Goal: Task Accomplishment & Management: Use online tool/utility

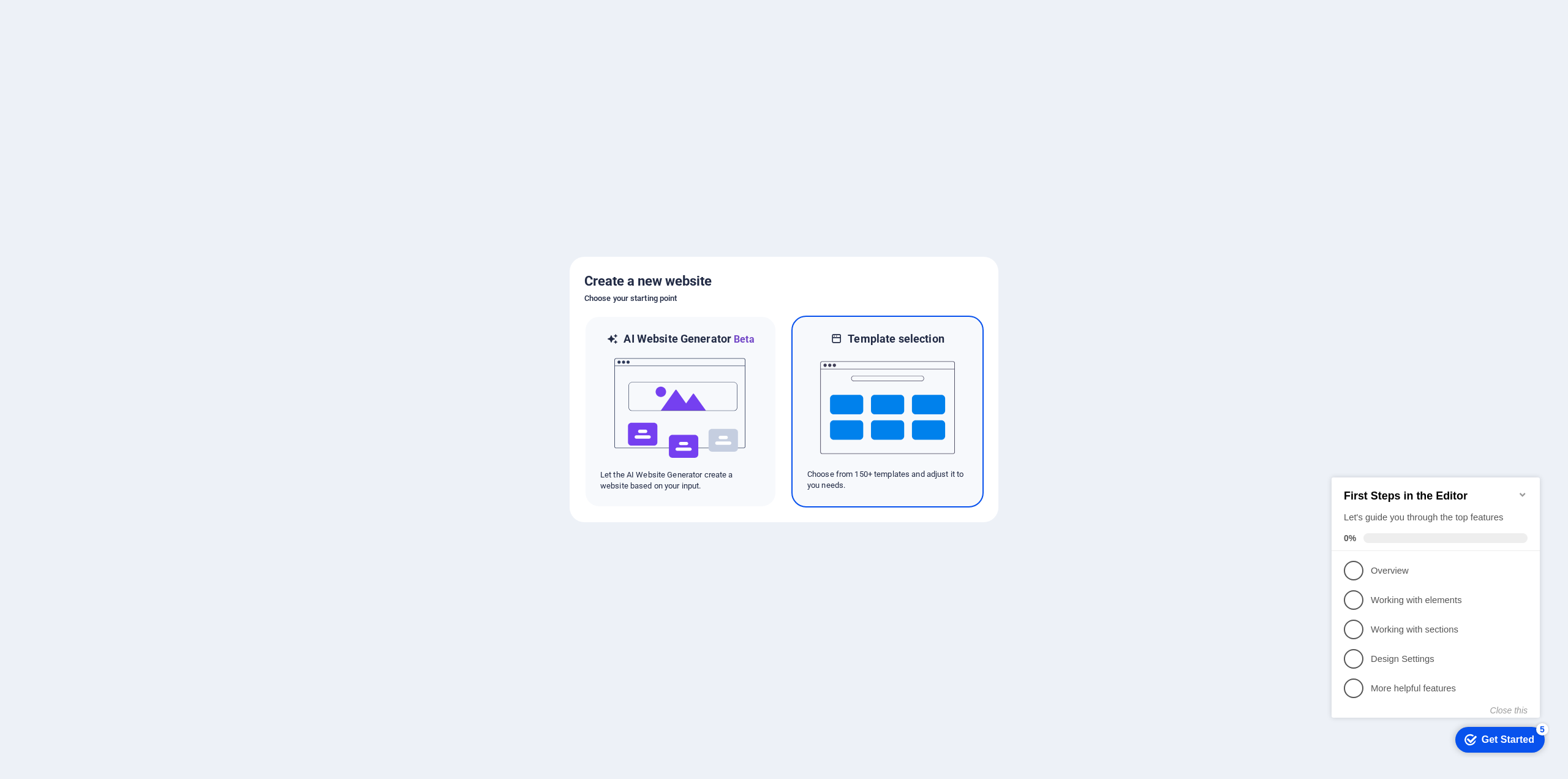
click at [868, 410] on img at bounding box center [888, 407] width 135 height 123
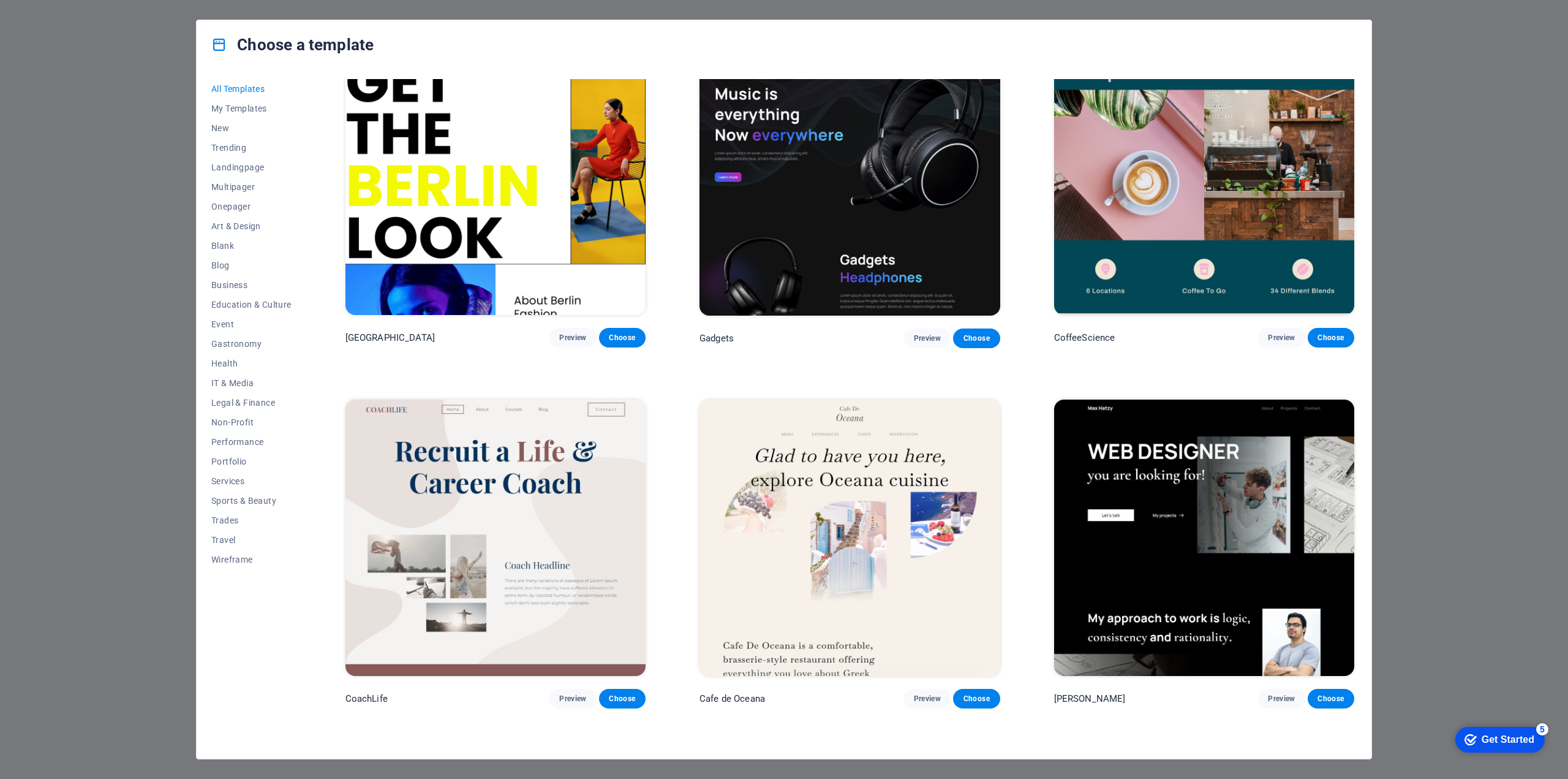
scroll to position [4107, 0]
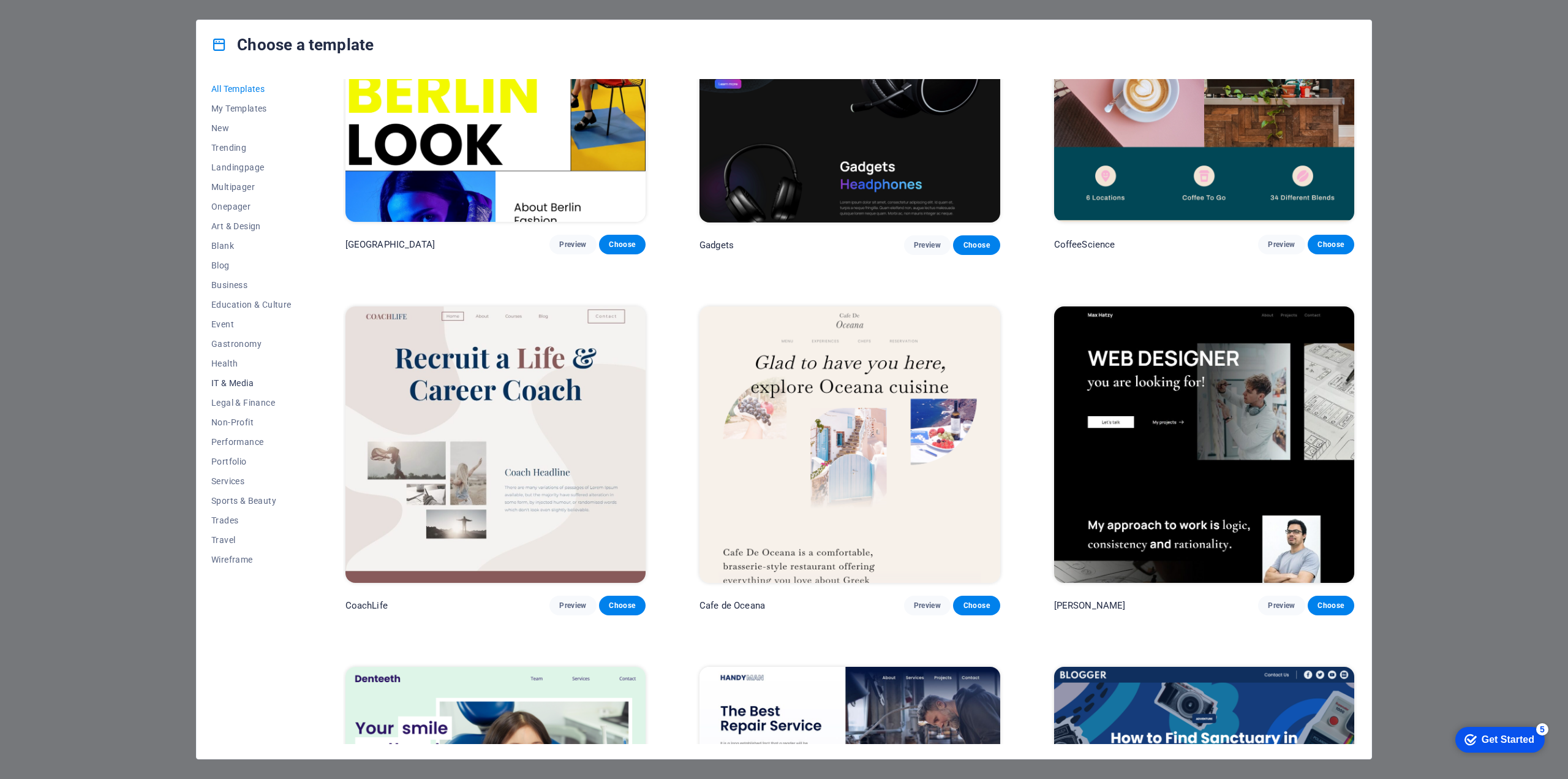
click at [260, 387] on span "IT & Media" at bounding box center [252, 383] width 80 height 10
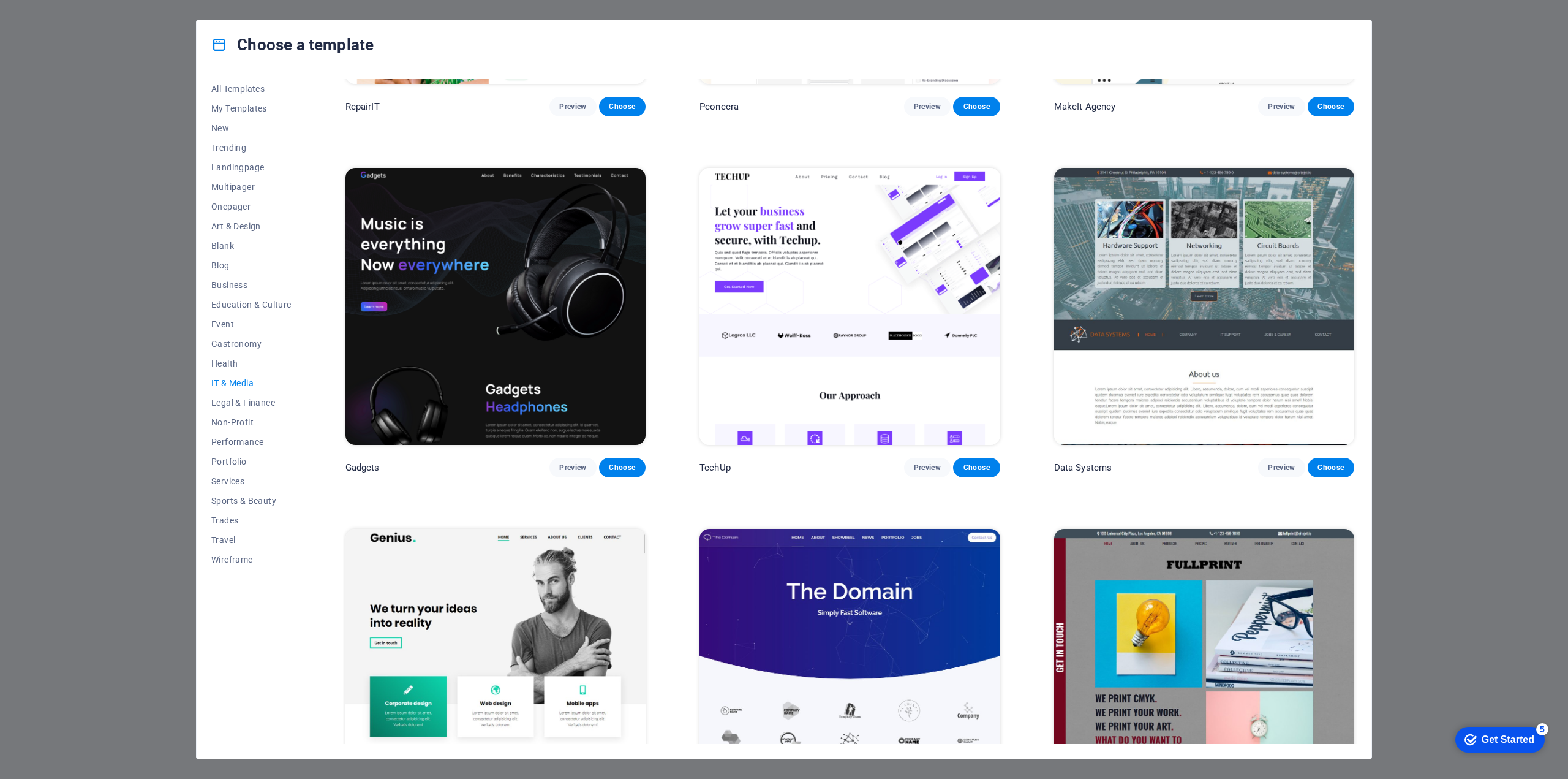
scroll to position [294, 0]
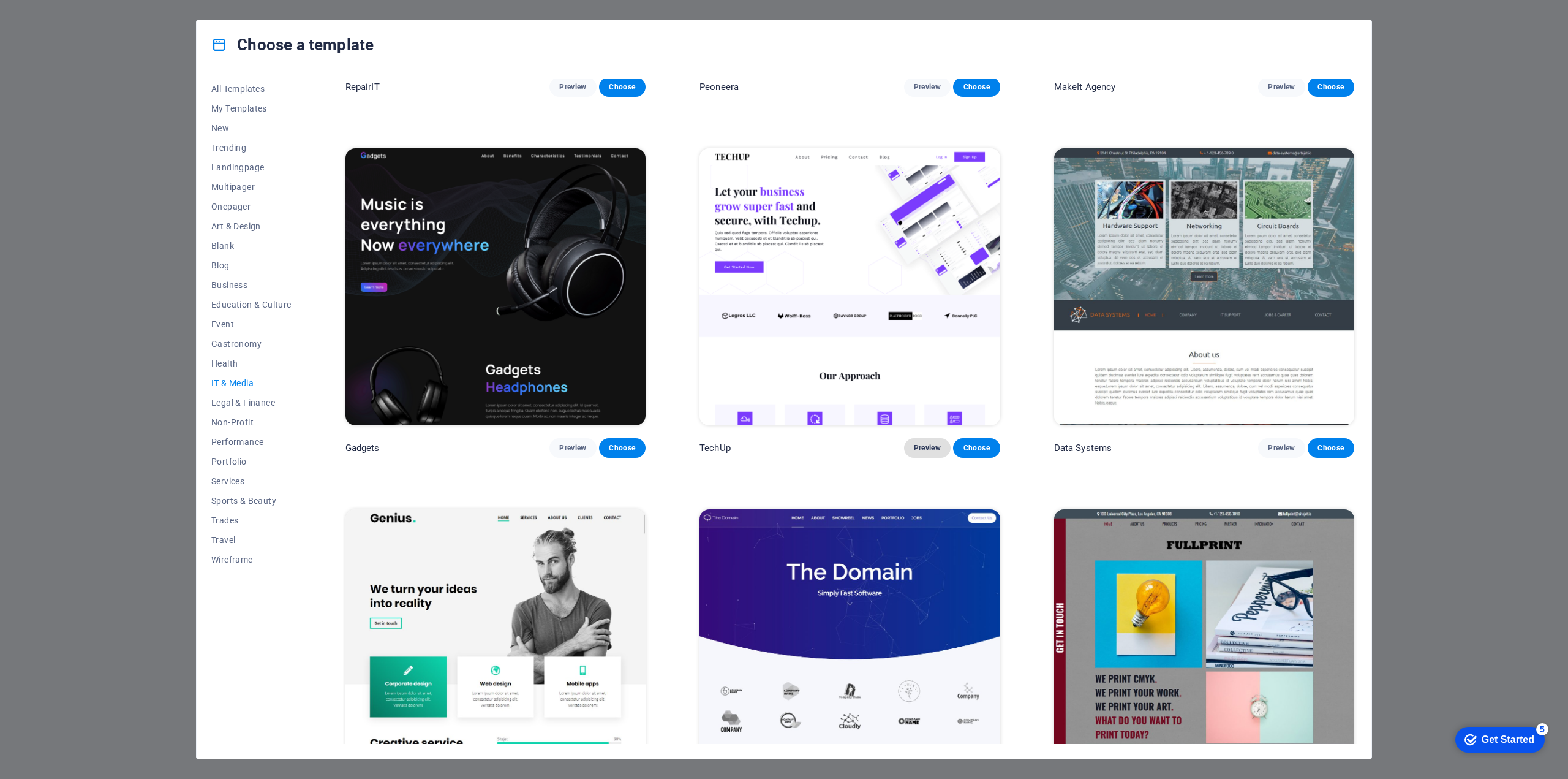
click at [928, 446] on span "Preview" at bounding box center [928, 448] width 27 height 10
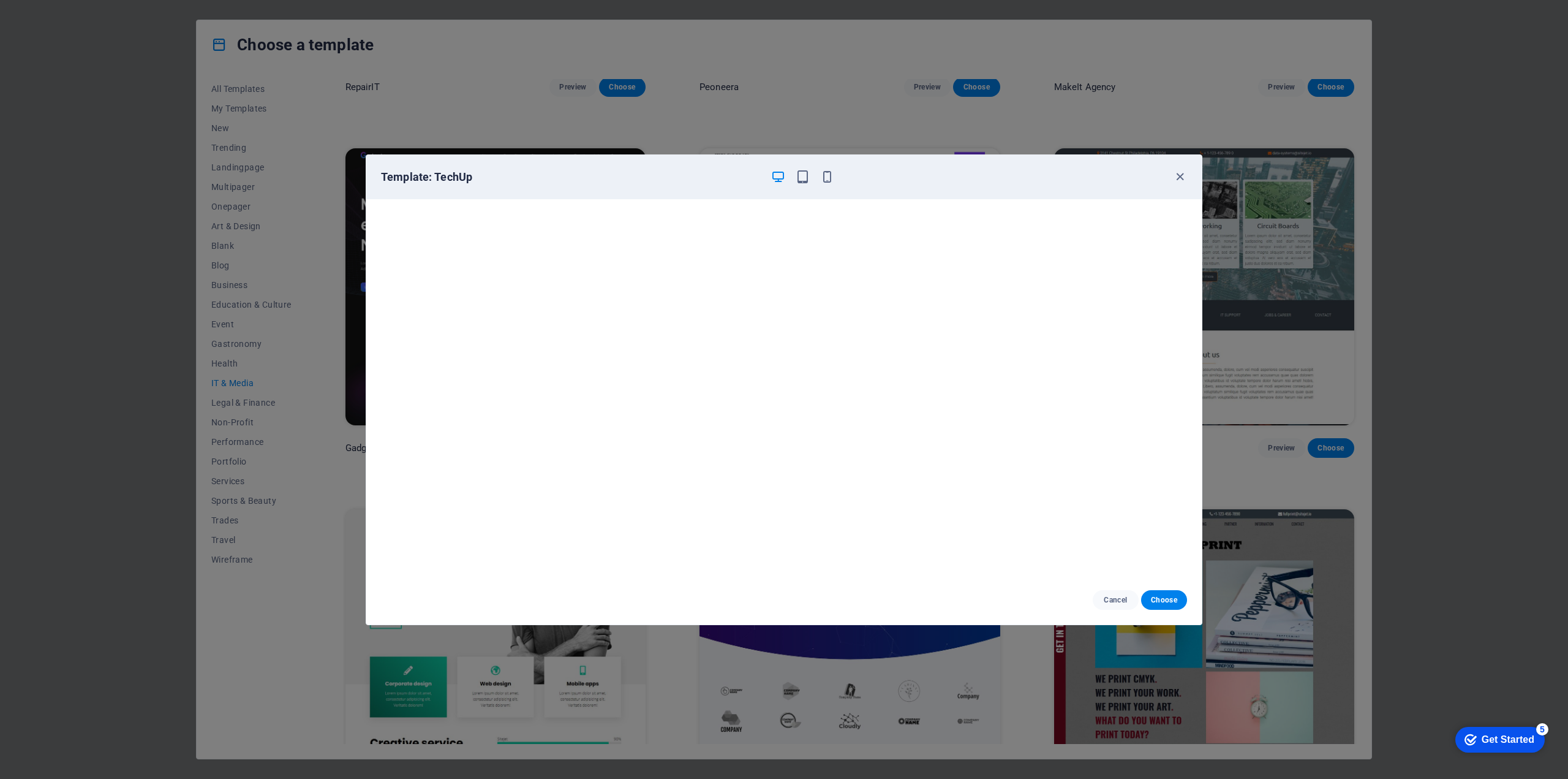
scroll to position [2, 0]
click at [809, 174] on icon "button" at bounding box center [803, 177] width 14 height 14
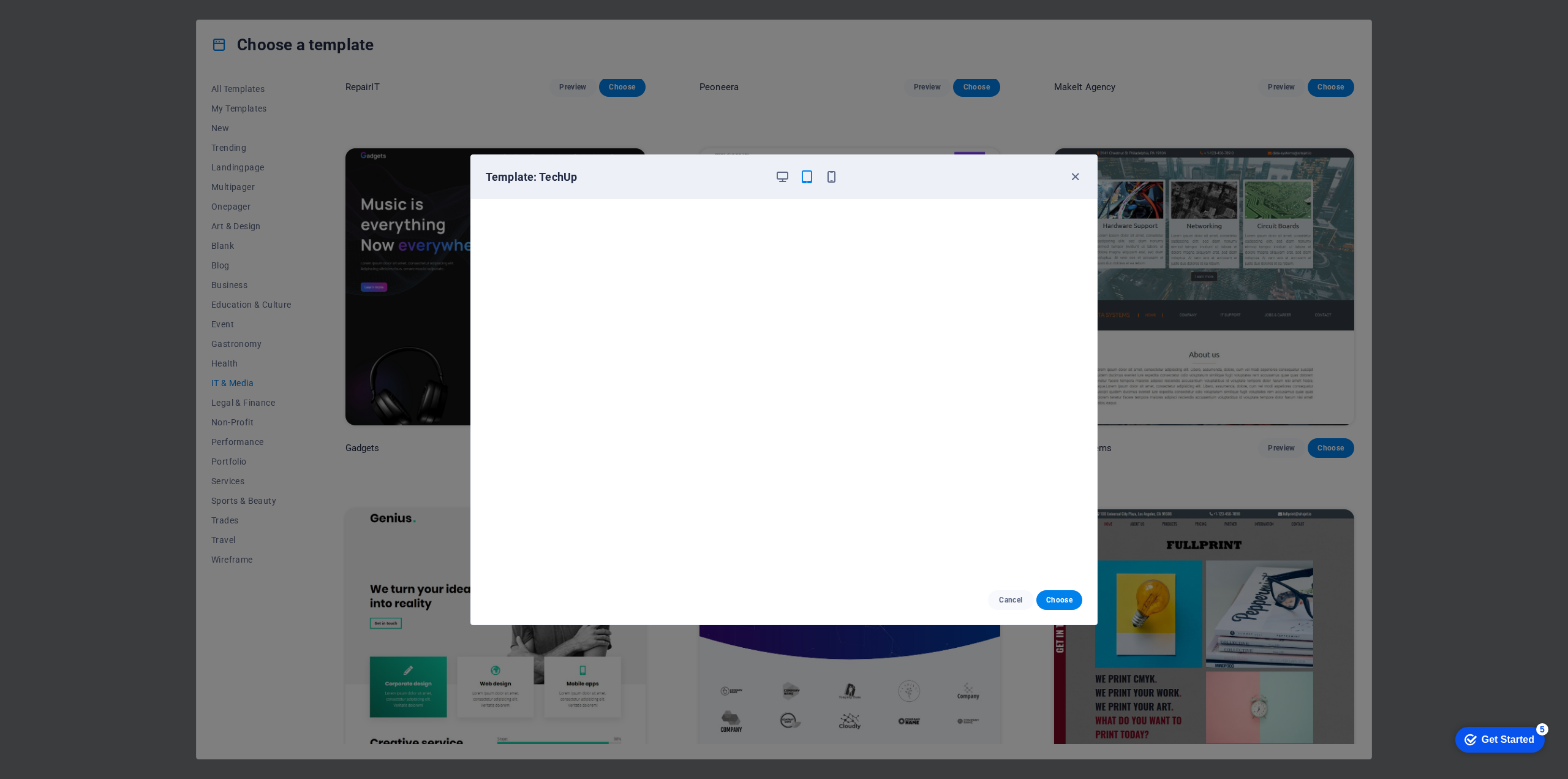
click at [842, 172] on div "Template: TechUp" at bounding box center [776, 177] width 582 height 14
click at [834, 177] on icon "button" at bounding box center [832, 177] width 14 height 14
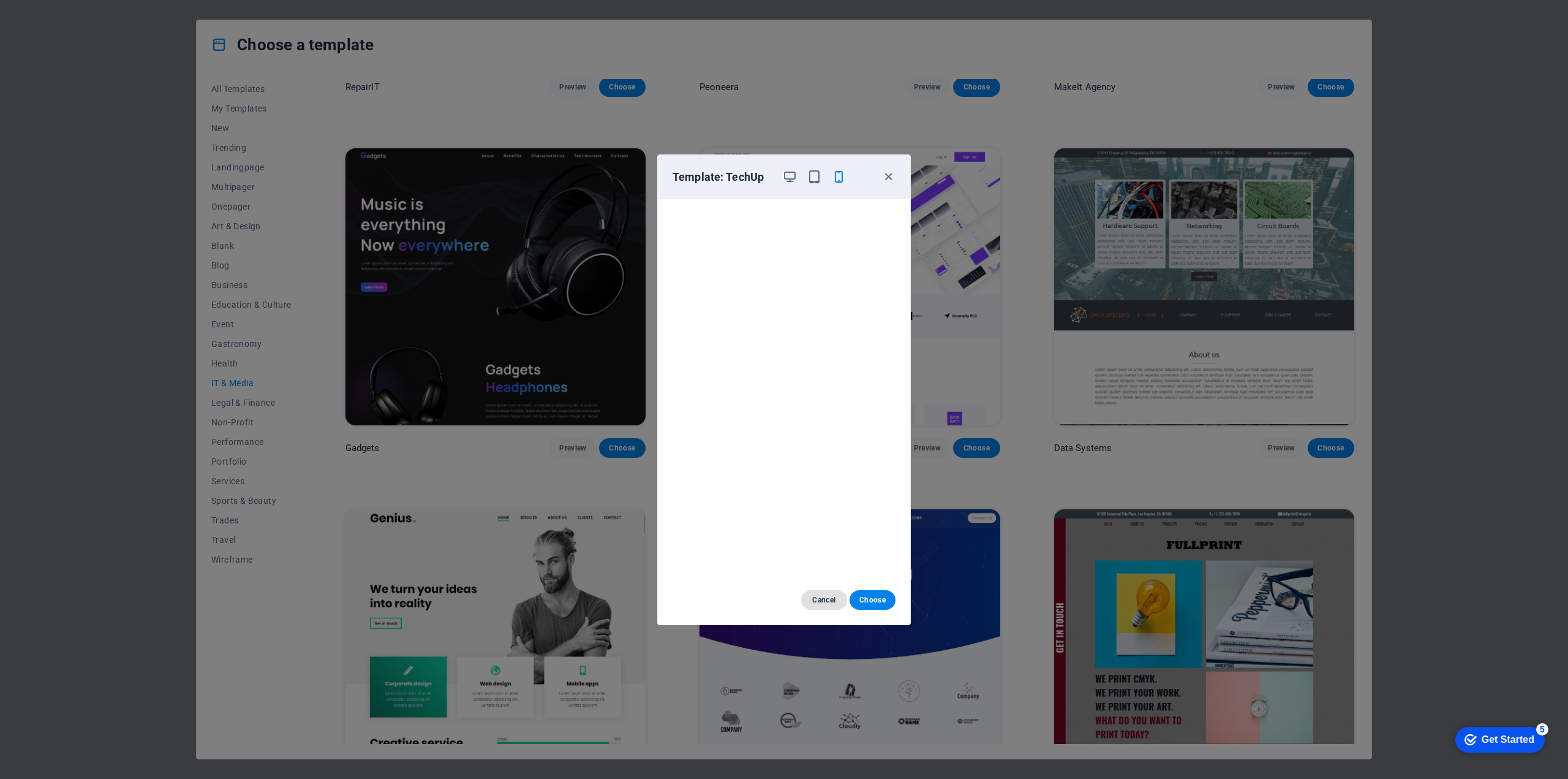
click at [822, 605] on span "Cancel" at bounding box center [824, 600] width 27 height 10
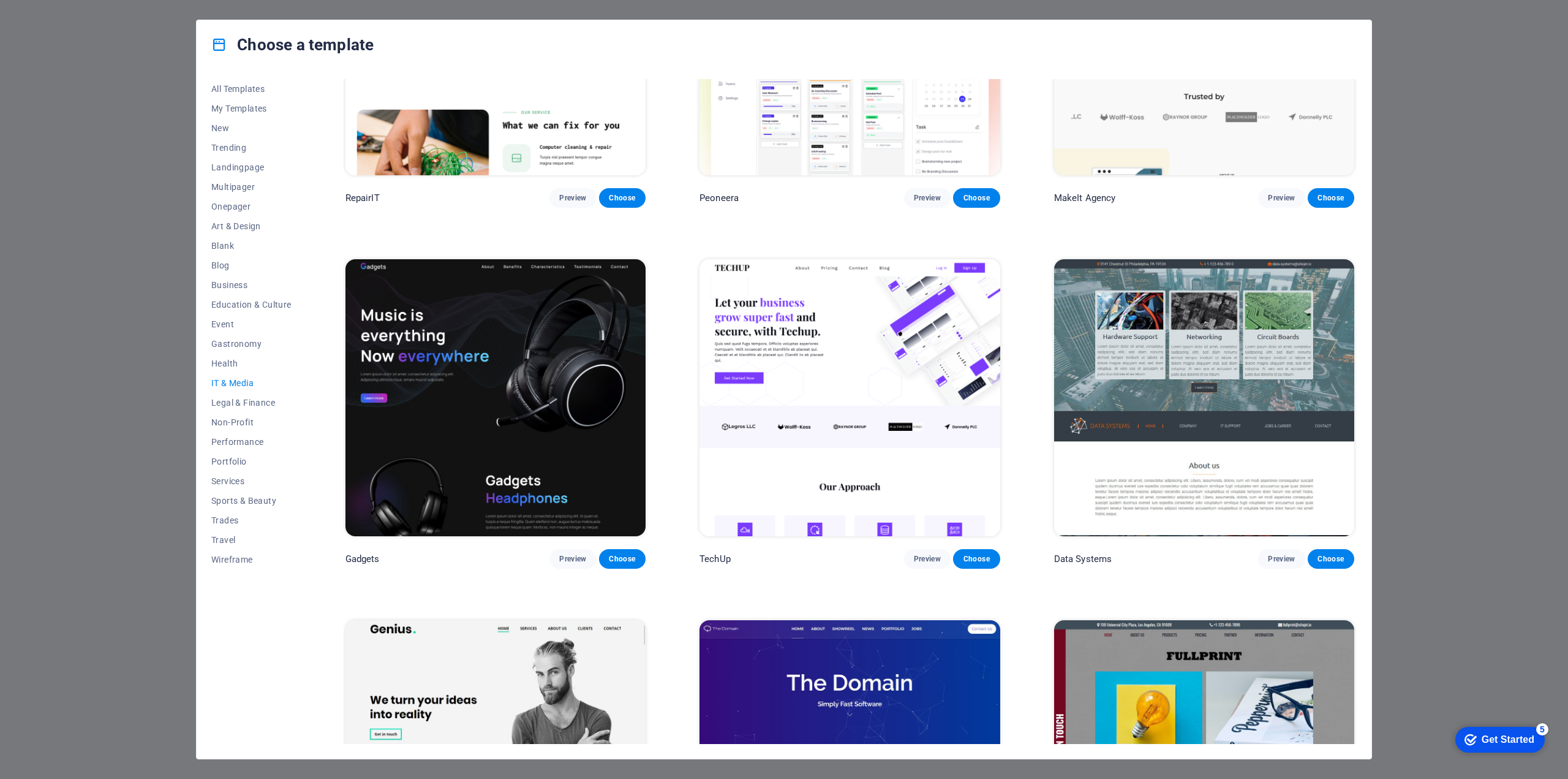
scroll to position [184, 0]
click at [981, 557] on span "Choose" at bounding box center [977, 559] width 27 height 10
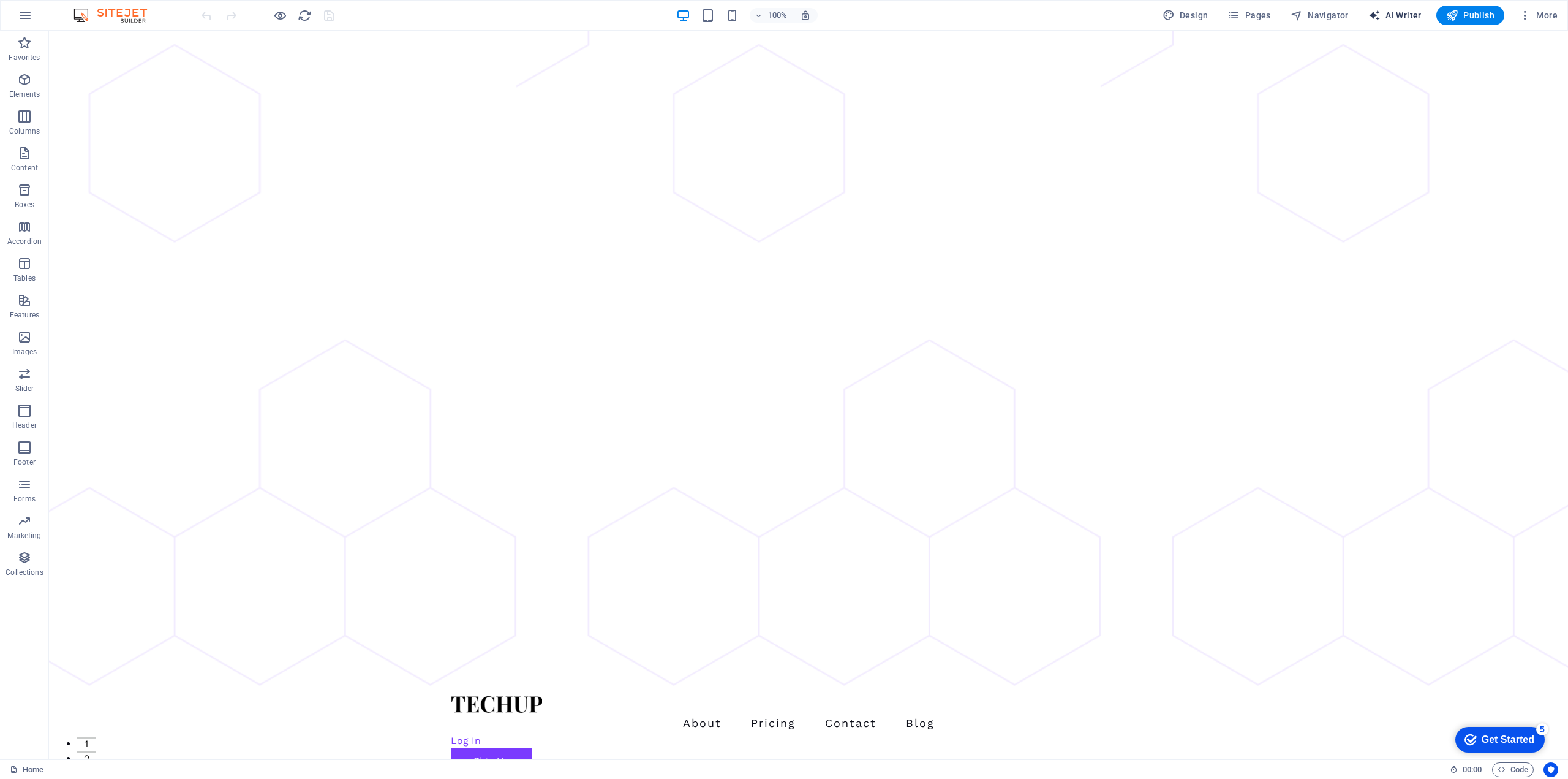
click at [1394, 14] on span "AI Writer" at bounding box center [1395, 15] width 53 height 12
select select "English"
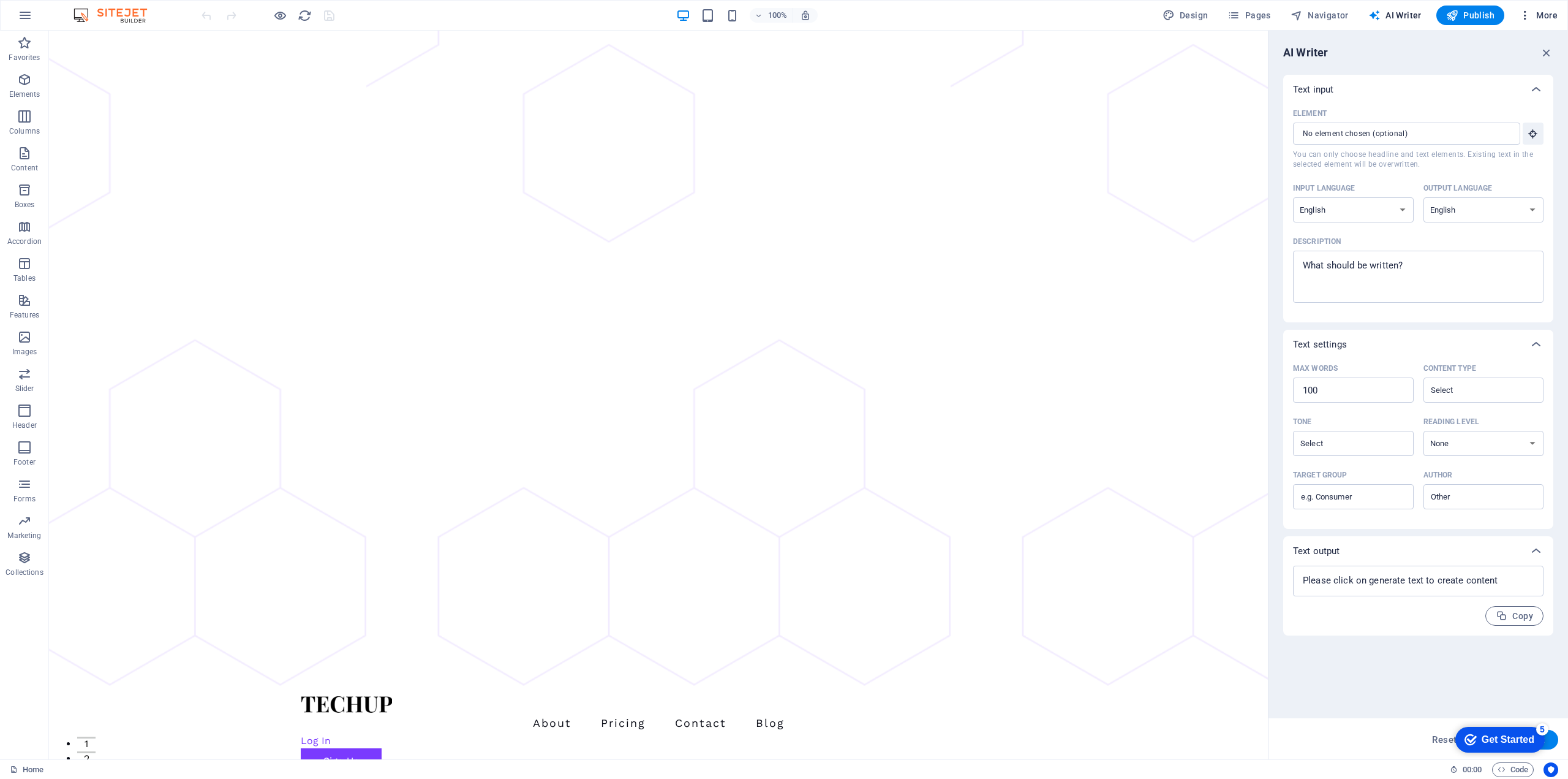
click at [1551, 14] on span "More" at bounding box center [1539, 15] width 39 height 12
drag, startPoint x: 1526, startPoint y: 333, endPoint x: 1524, endPoint y: 342, distance: 9.2
click at [1526, 342] on ul "Website Settings SEO Settings SEO Analysis Languages Collections Manager Files …" at bounding box center [1501, 194] width 110 height 324
click at [1535, 13] on span "More" at bounding box center [1539, 15] width 39 height 12
drag, startPoint x: 1497, startPoint y: 146, endPoint x: 1504, endPoint y: 178, distance: 32.8
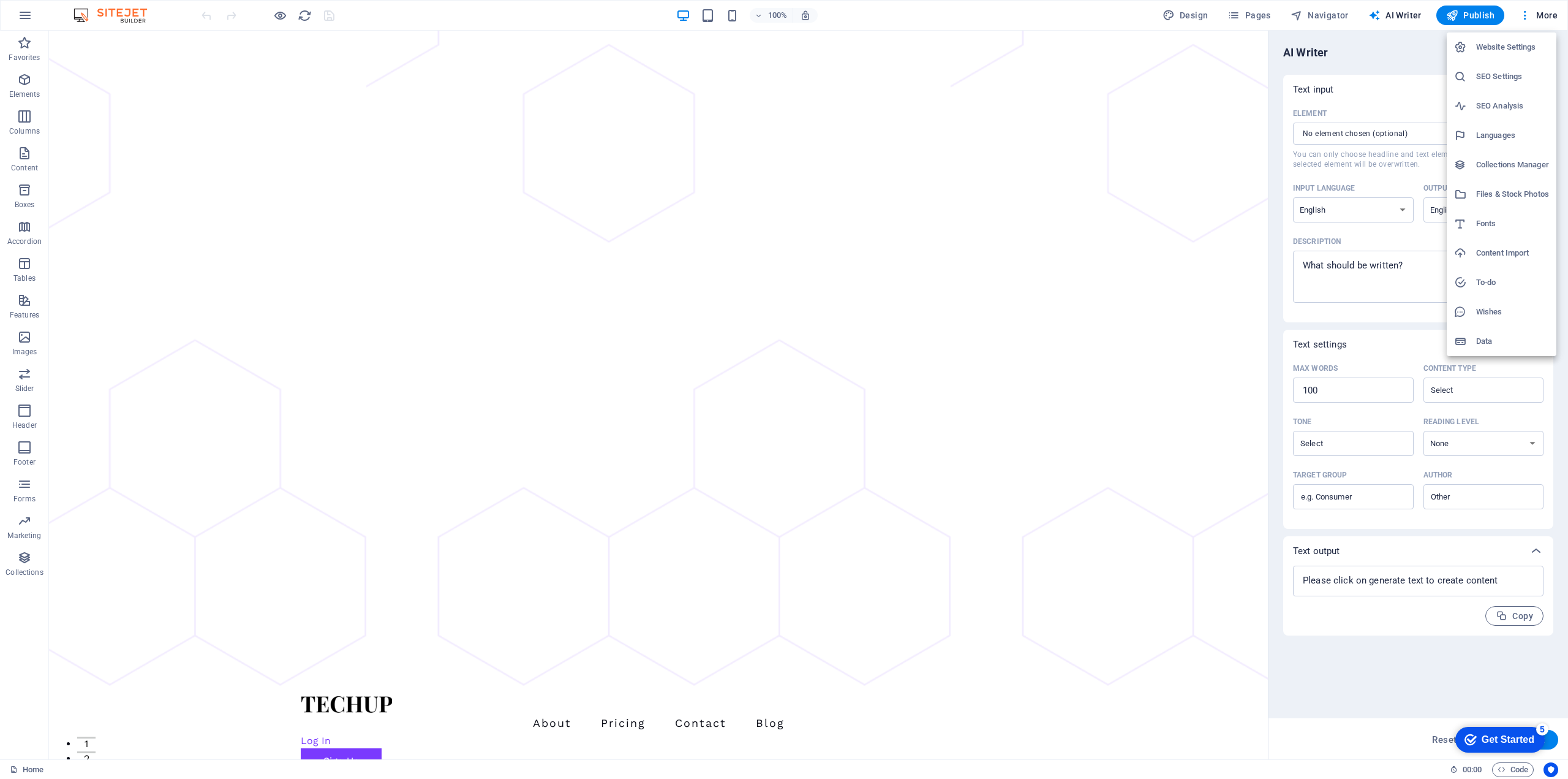
click at [1503, 176] on ul "Website Settings SEO Settings SEO Analysis Languages Collections Manager Files …" at bounding box center [1501, 194] width 110 height 324
click at [1528, 15] on icon "button" at bounding box center [1525, 15] width 12 height 12
click at [22, 42] on div at bounding box center [784, 389] width 1568 height 779
click at [24, 19] on icon "button" at bounding box center [25, 15] width 14 height 14
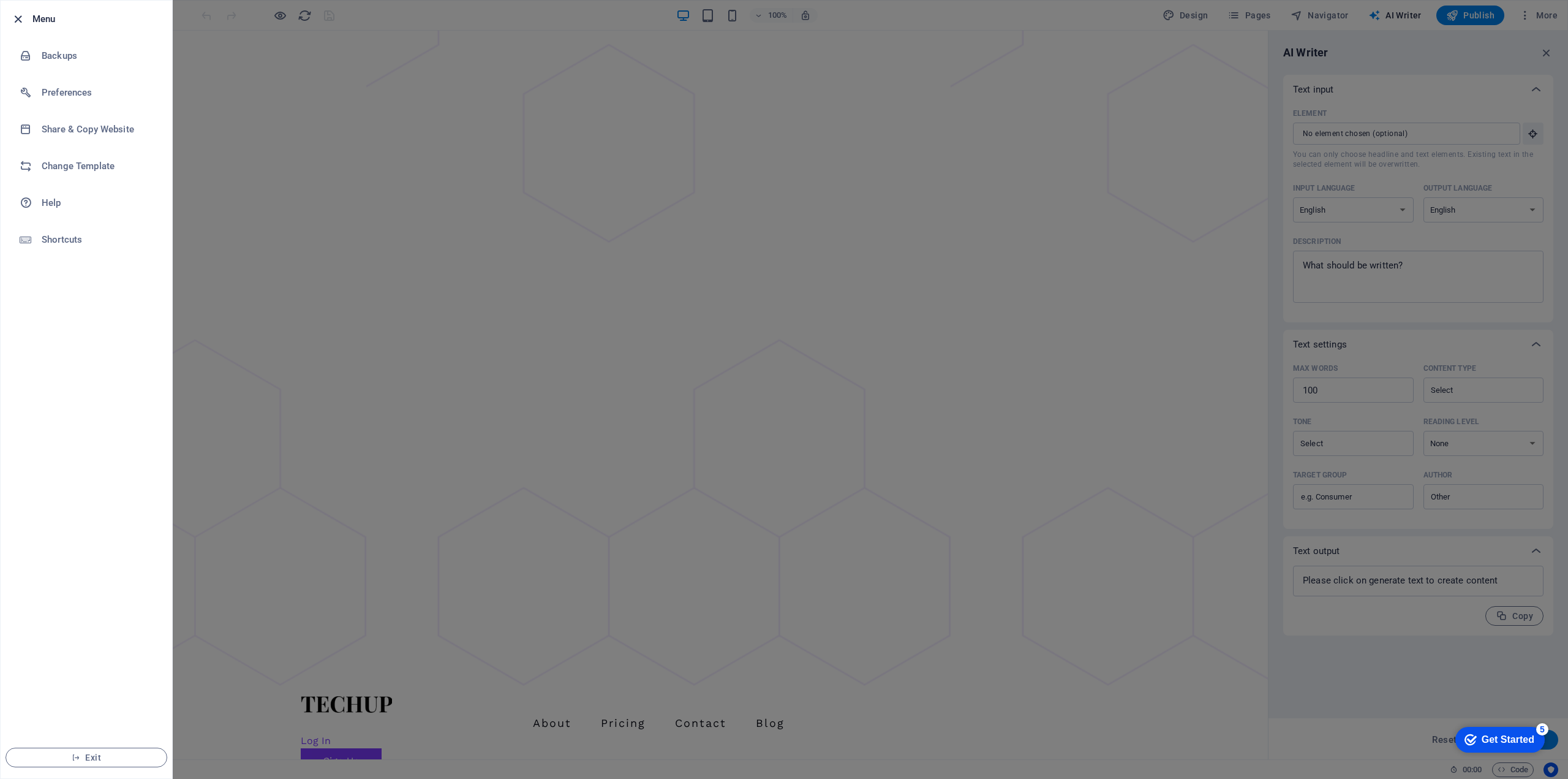
click at [17, 19] on icon "button" at bounding box center [18, 19] width 14 height 14
